Goal: Task Accomplishment & Management: Manage account settings

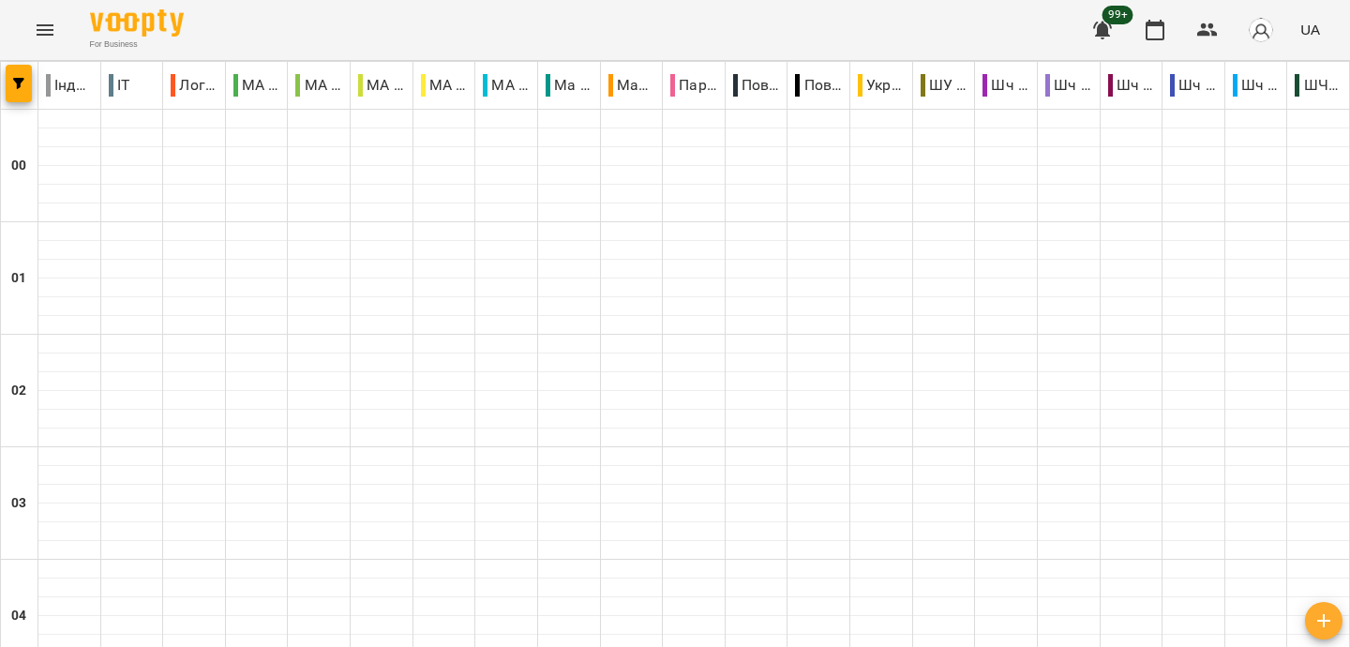
scroll to position [1634, 0]
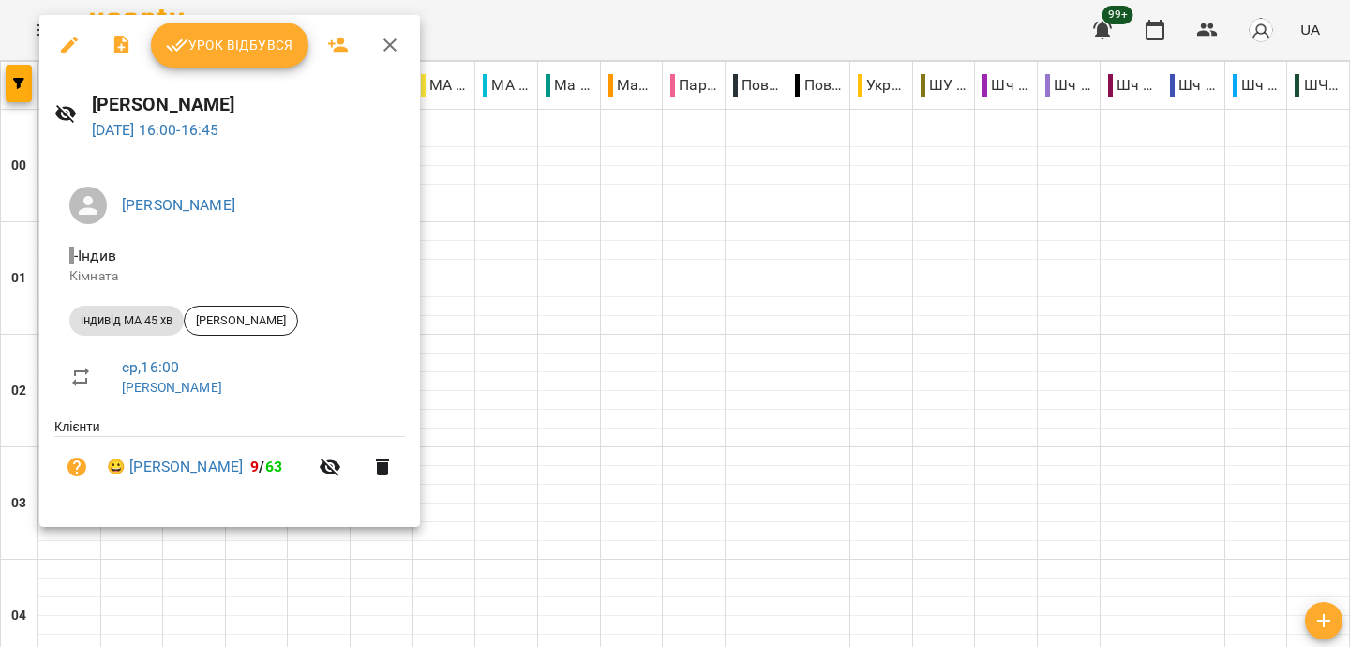
click at [692, 23] on div at bounding box center [675, 323] width 1350 height 647
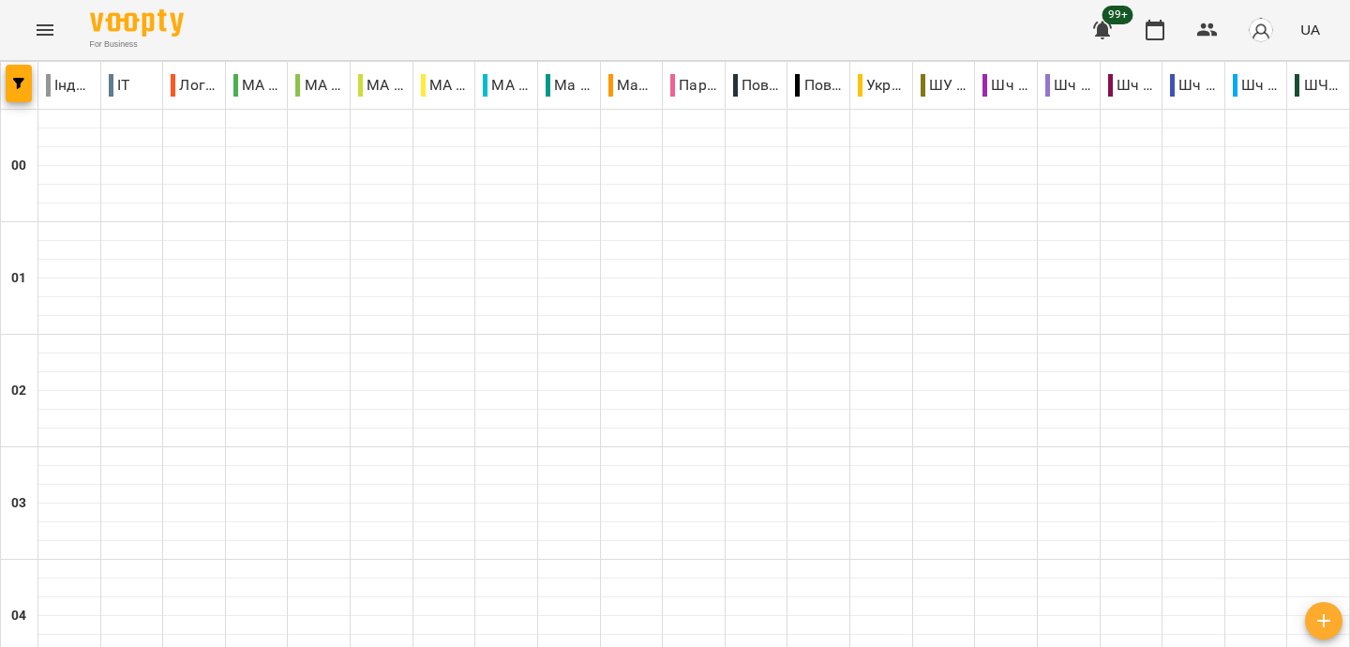
scroll to position [1663, 0]
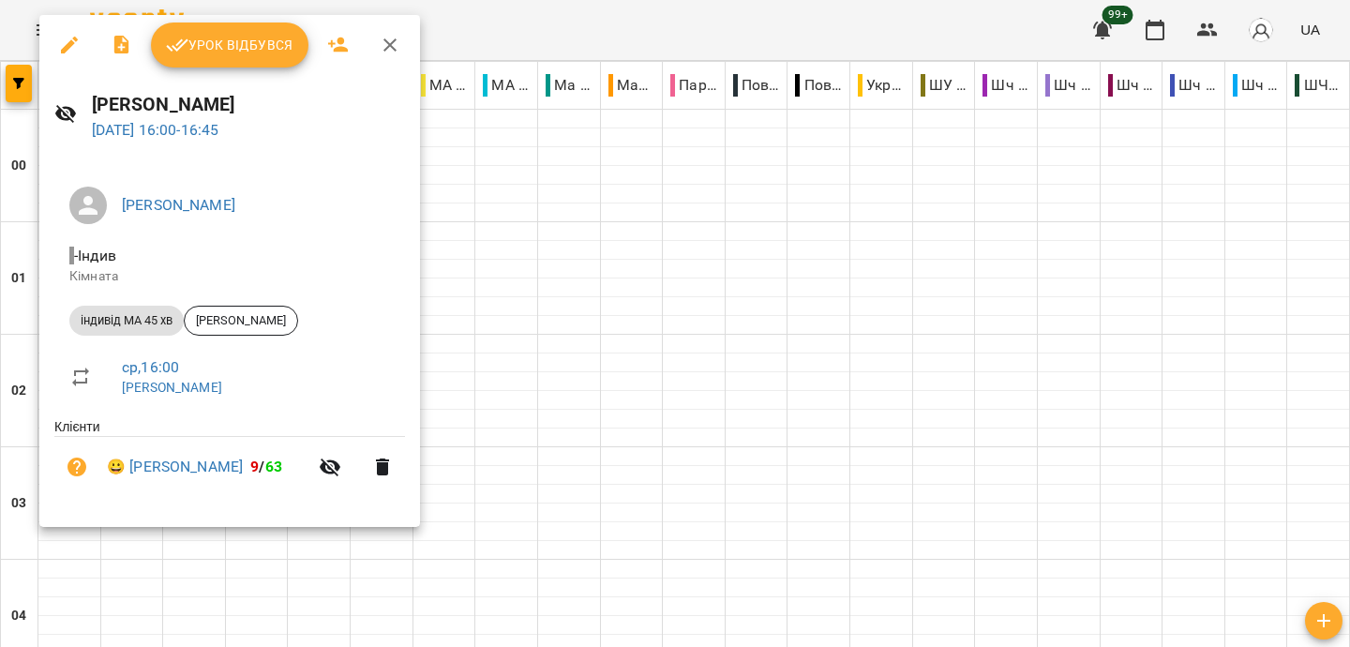
click at [547, 25] on div at bounding box center [675, 323] width 1350 height 647
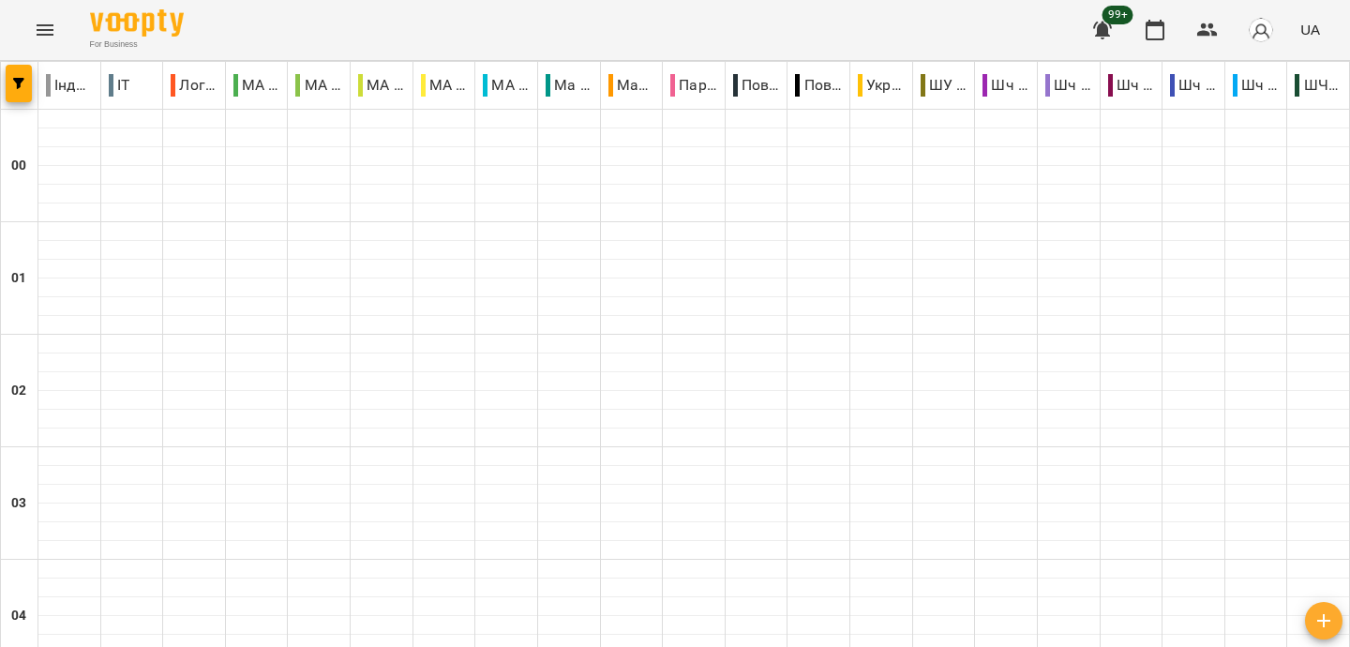
scroll to position [1826, 0]
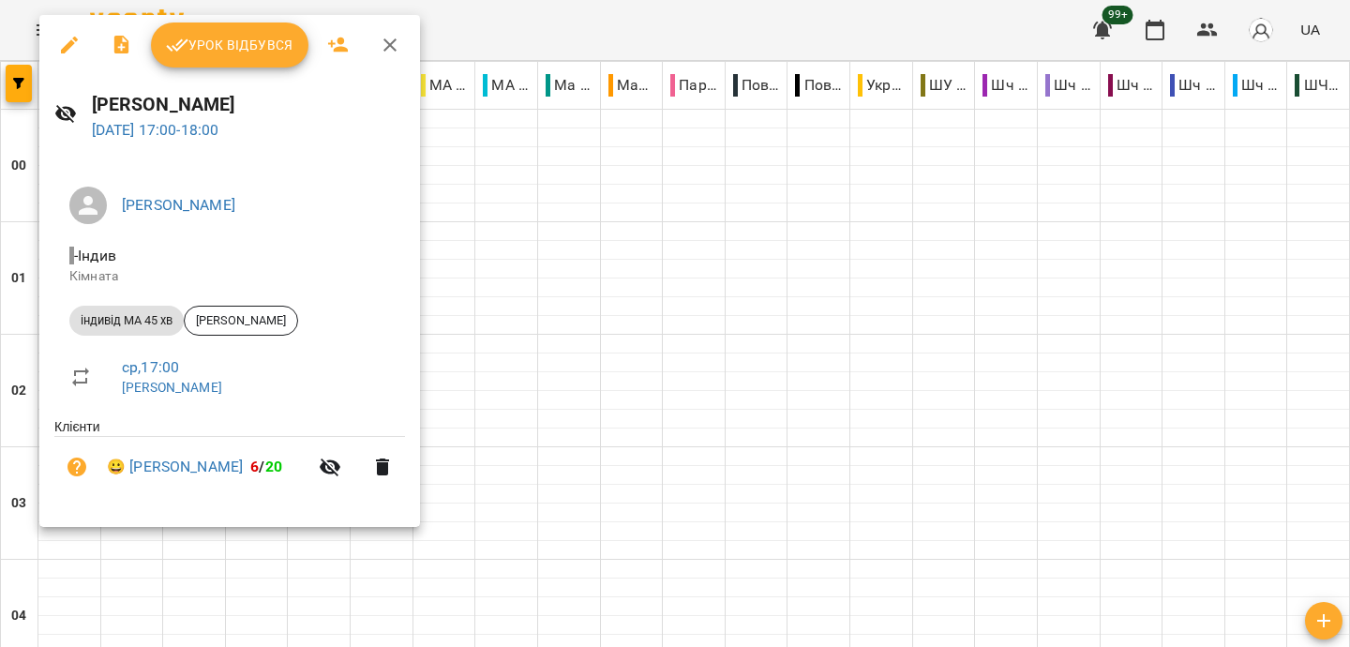
click at [654, 28] on div at bounding box center [675, 323] width 1350 height 647
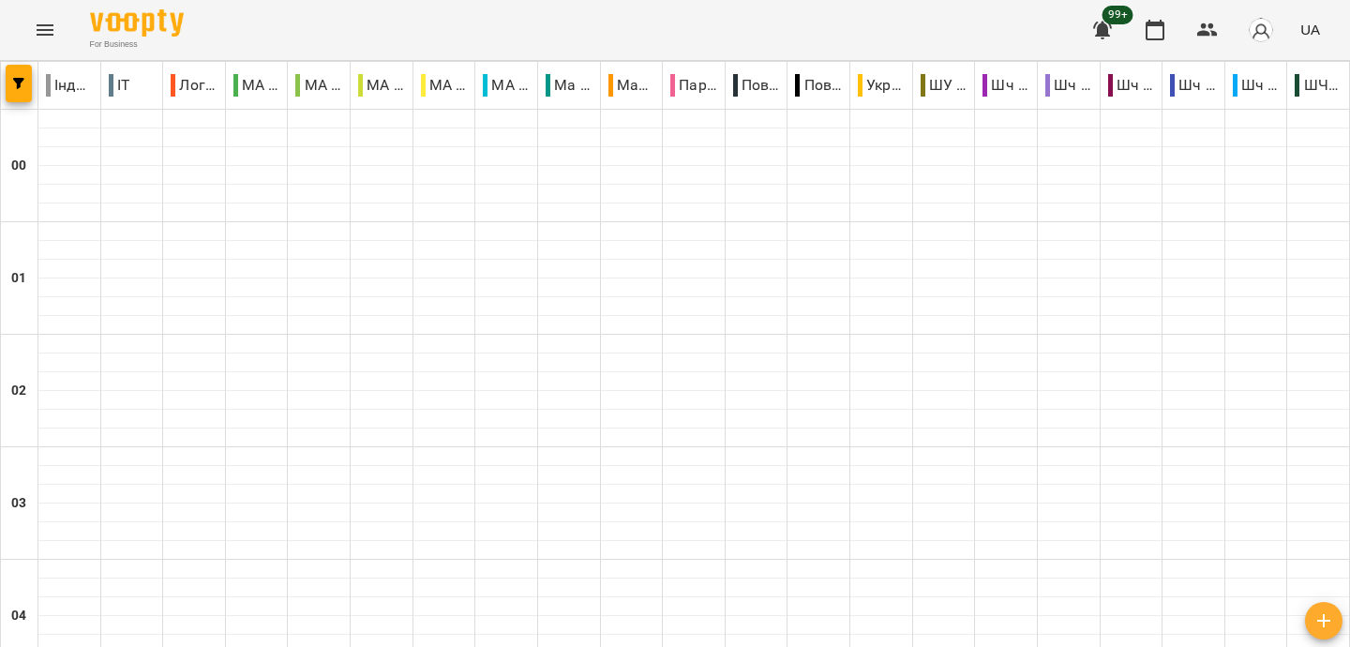
scroll to position [1978, 0]
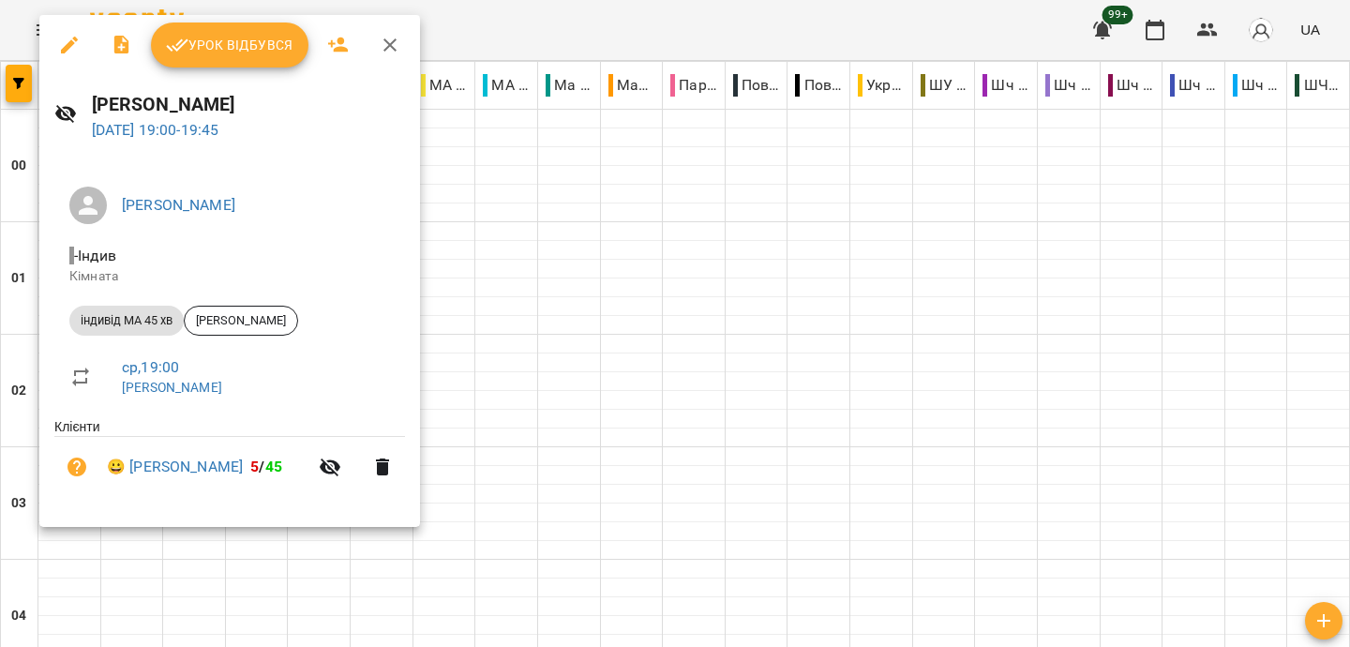
click at [511, 36] on div at bounding box center [675, 323] width 1350 height 647
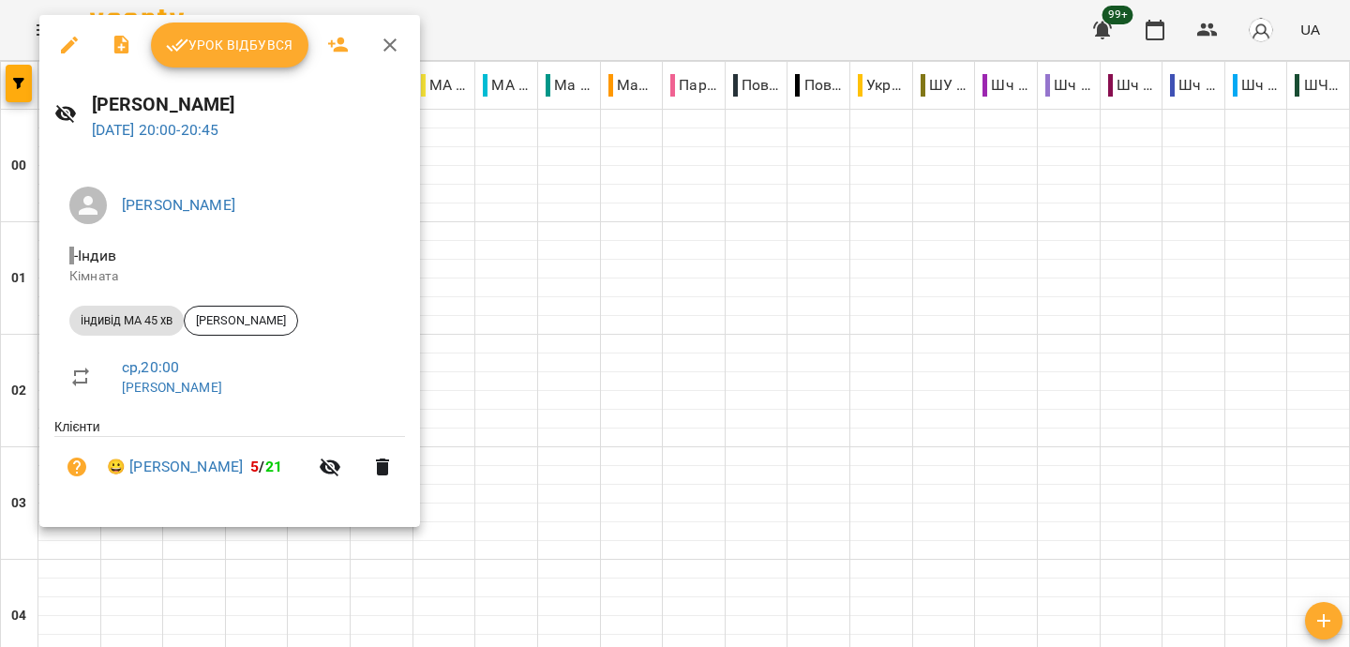
click at [488, 17] on div at bounding box center [675, 323] width 1350 height 647
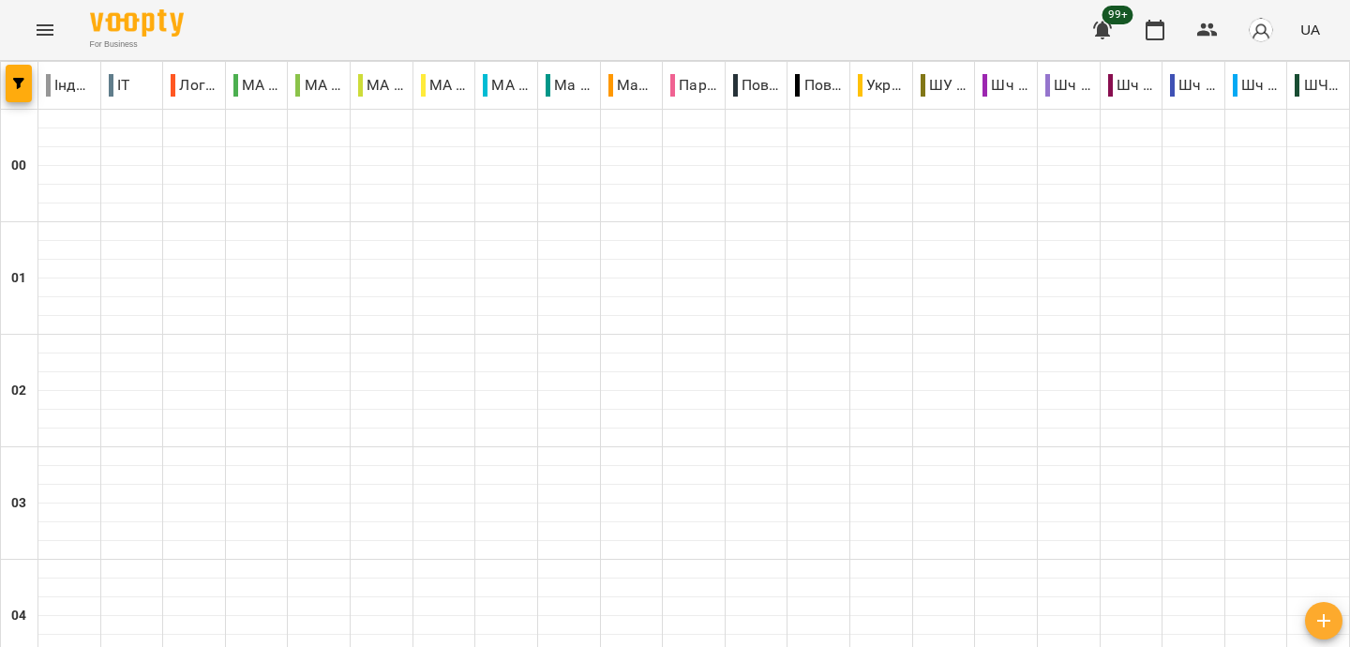
scroll to position [1709, 0]
